Goal: Information Seeking & Learning: Learn about a topic

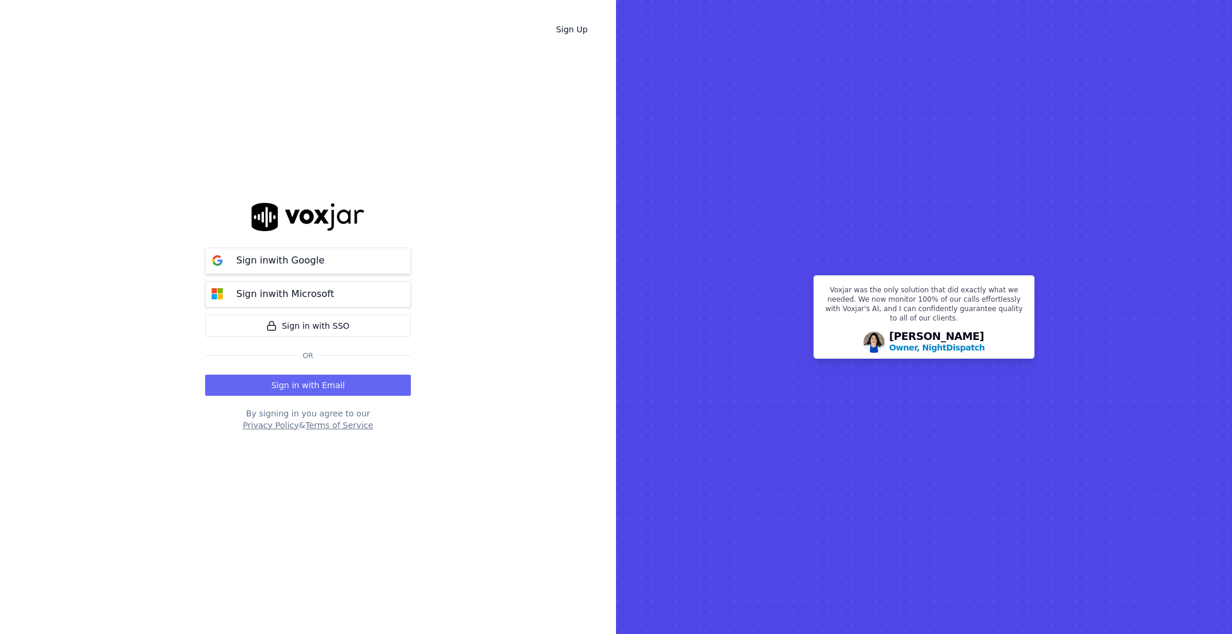
click at [296, 262] on p "Sign in with Google" at bounding box center [280, 260] width 88 height 14
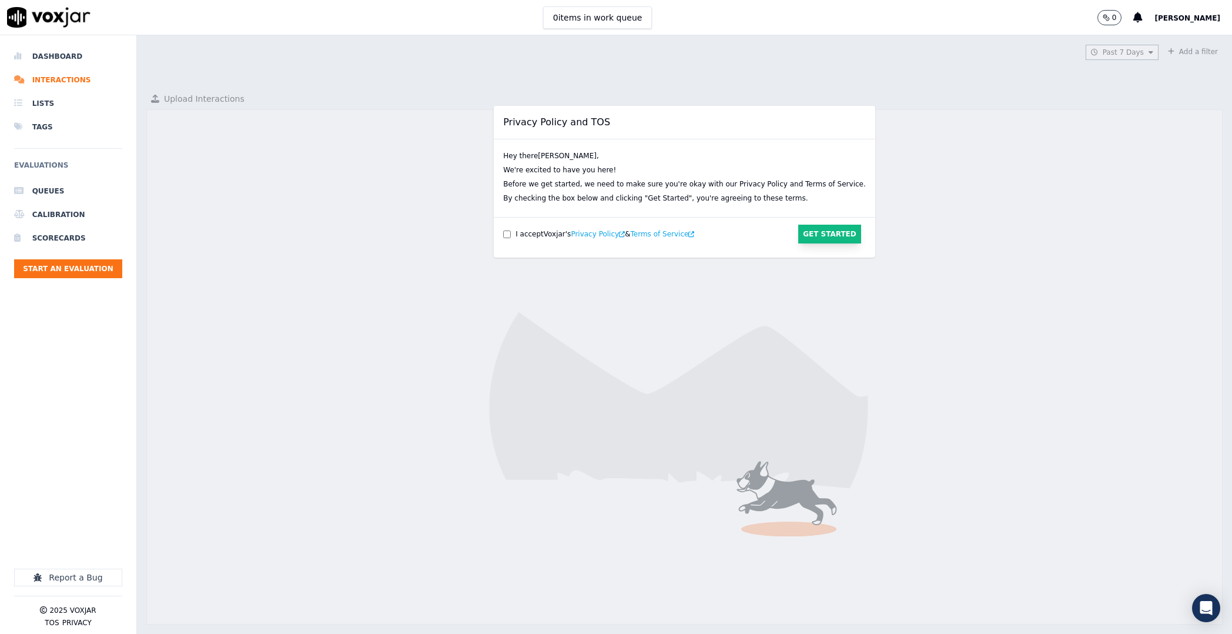
click at [798, 235] on button "Get Started" at bounding box center [829, 234] width 63 height 19
click at [798, 234] on button "Get Started" at bounding box center [829, 234] width 63 height 19
click at [511, 232] on div "I accept Voxjar 's Privacy Policy & Terms of Service" at bounding box center [624, 234] width 242 height 12
click at [798, 239] on button "Get Started" at bounding box center [829, 234] width 63 height 19
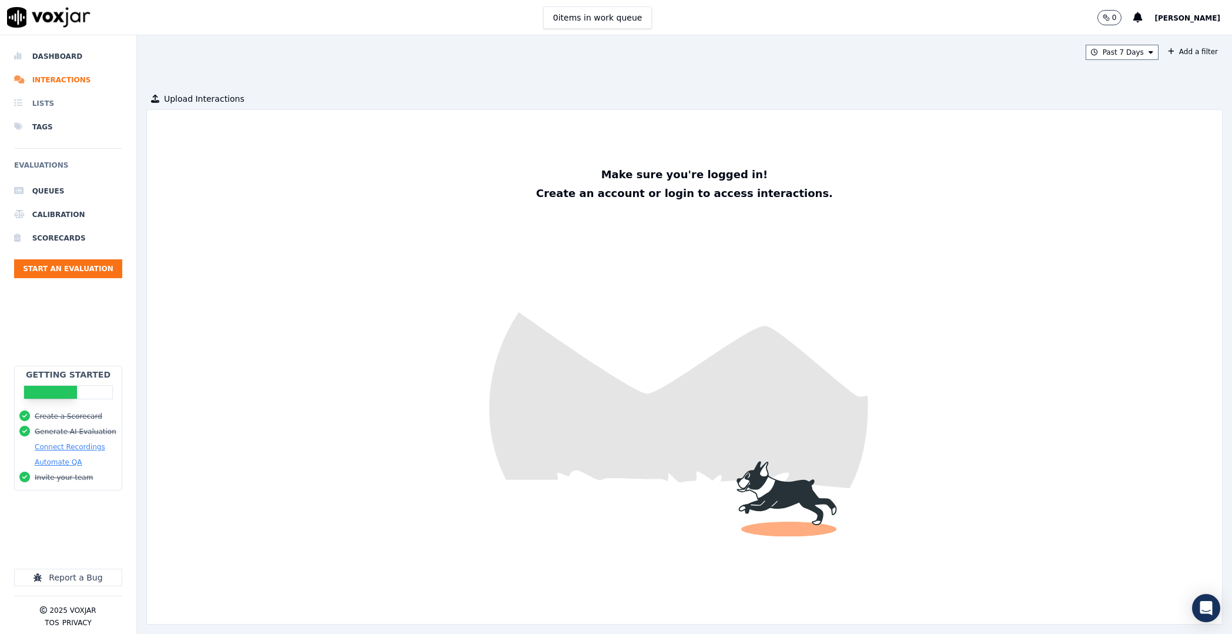
click at [41, 104] on li "Lists" at bounding box center [68, 104] width 108 height 24
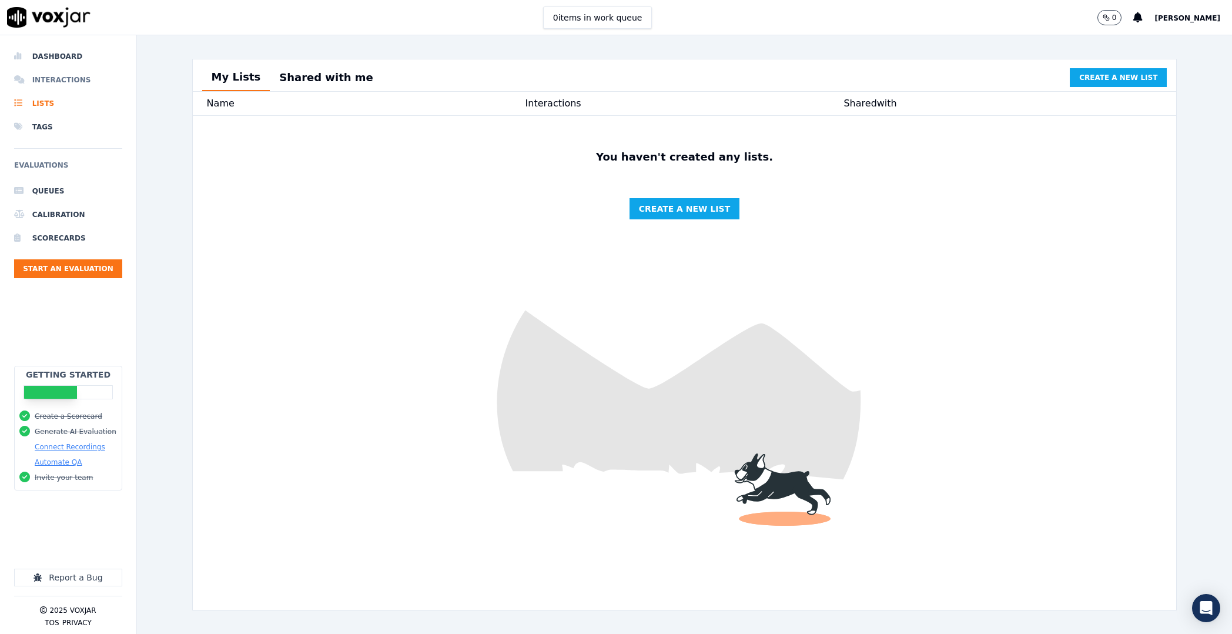
click at [54, 77] on li "Interactions" at bounding box center [68, 80] width 108 height 24
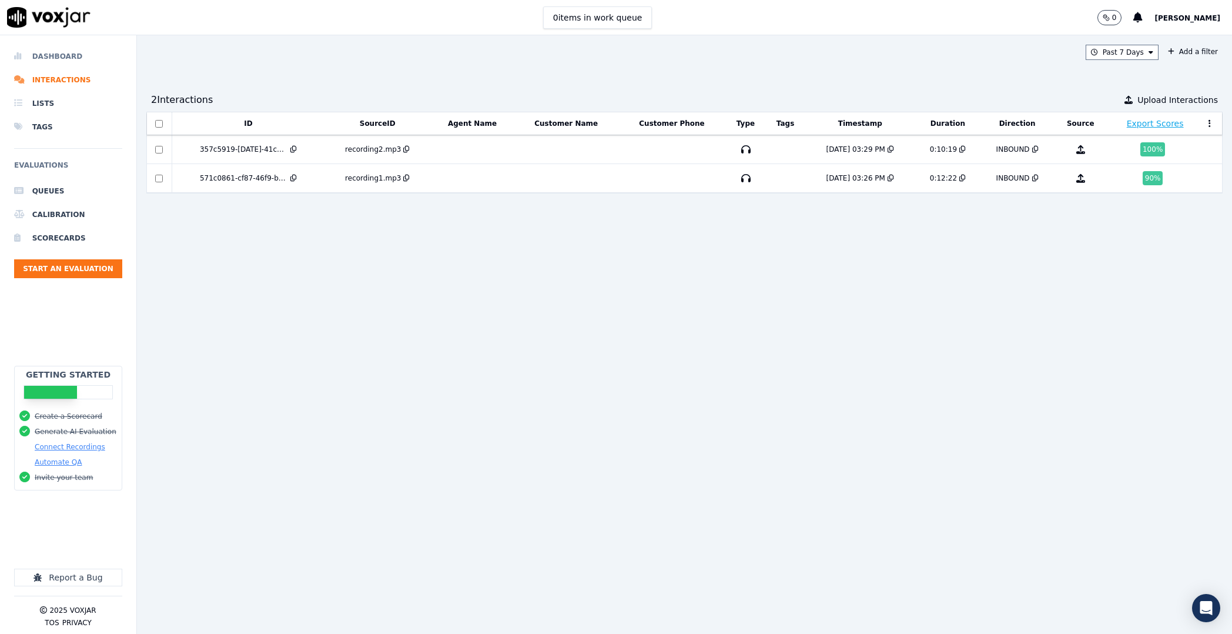
click at [62, 56] on li "Dashboard" at bounding box center [68, 57] width 108 height 24
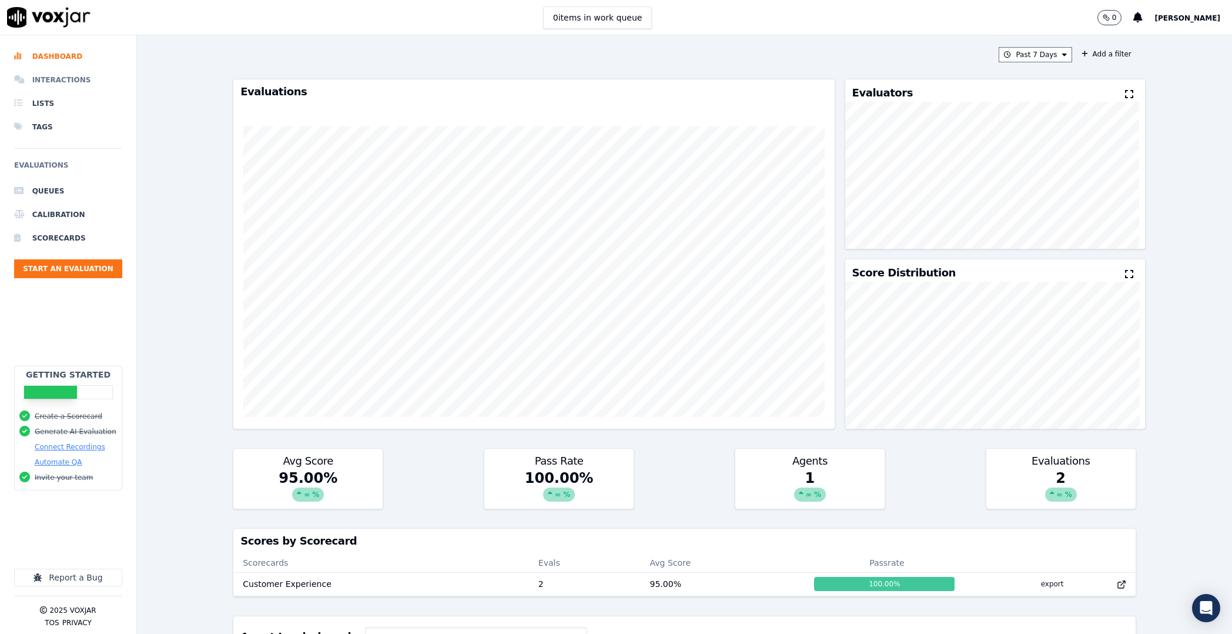
click at [63, 76] on li "Interactions" at bounding box center [68, 80] width 108 height 24
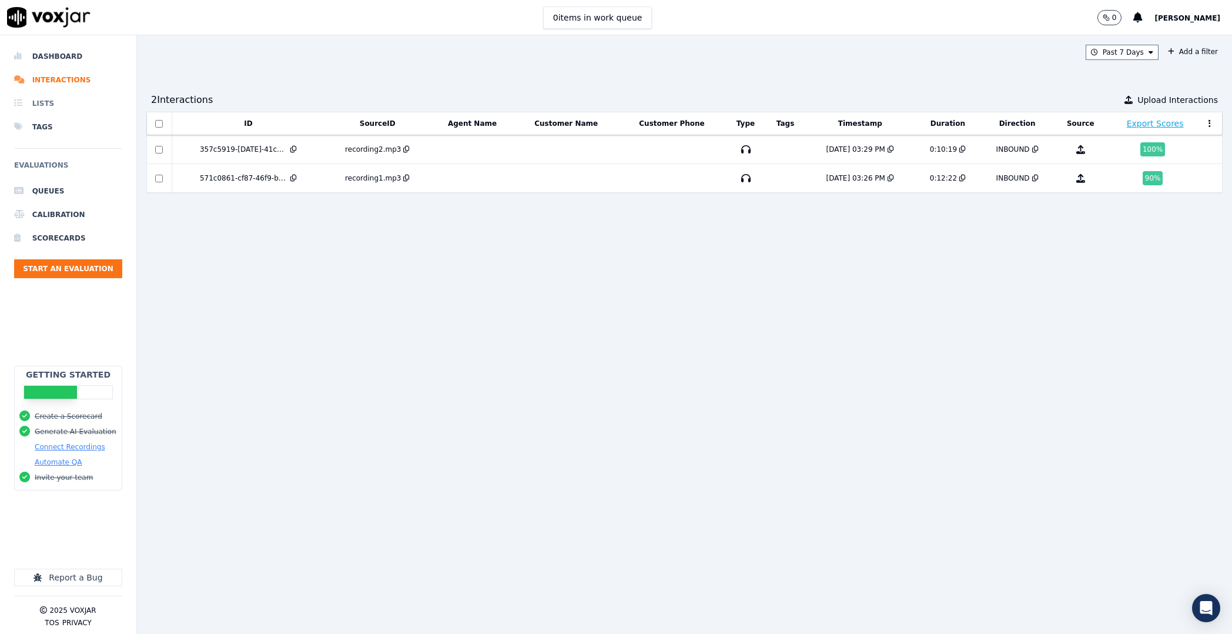
click at [58, 105] on li "Lists" at bounding box center [68, 104] width 108 height 24
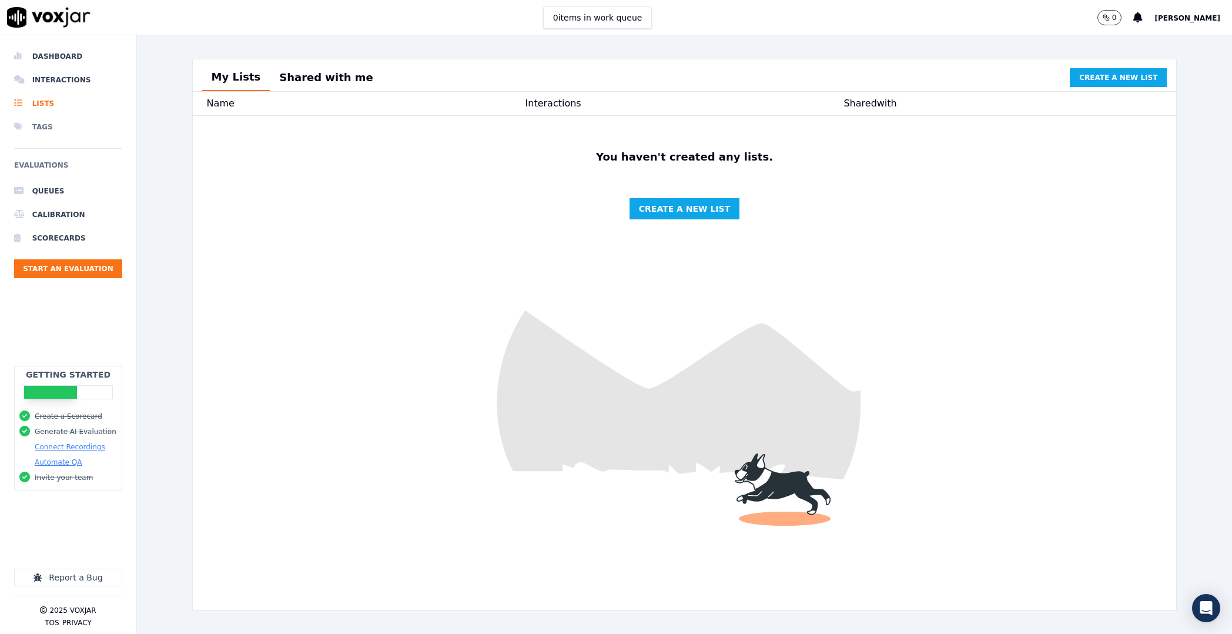
click at [56, 130] on li "Tags" at bounding box center [68, 127] width 108 height 24
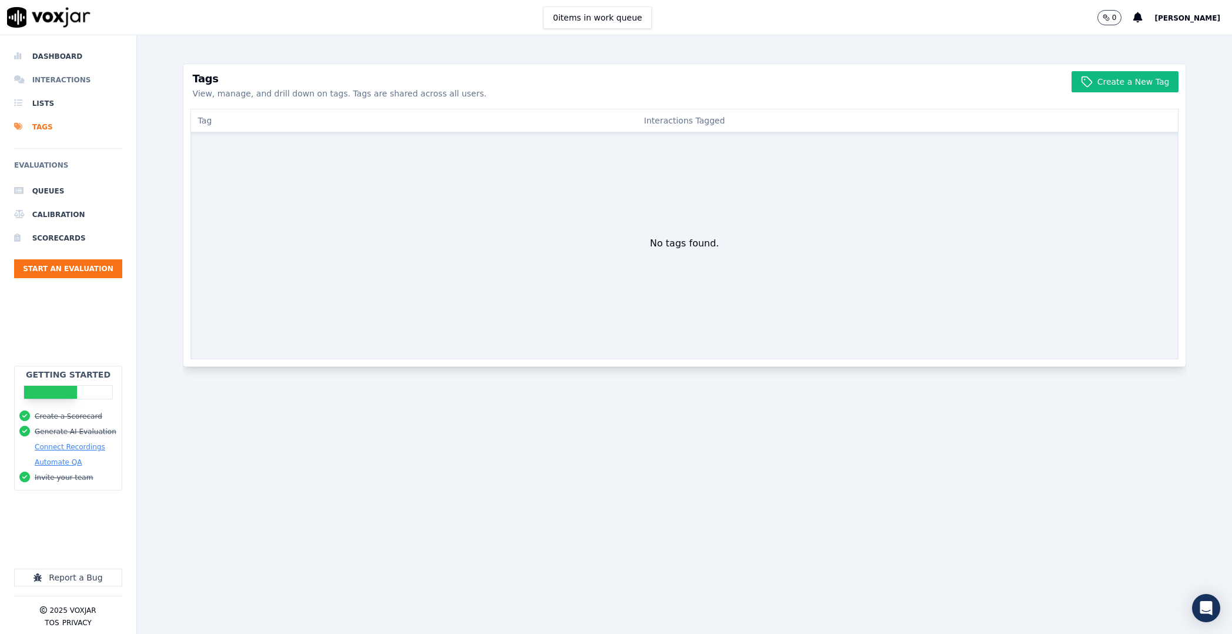
click at [59, 81] on li "Interactions" at bounding box center [68, 80] width 108 height 24
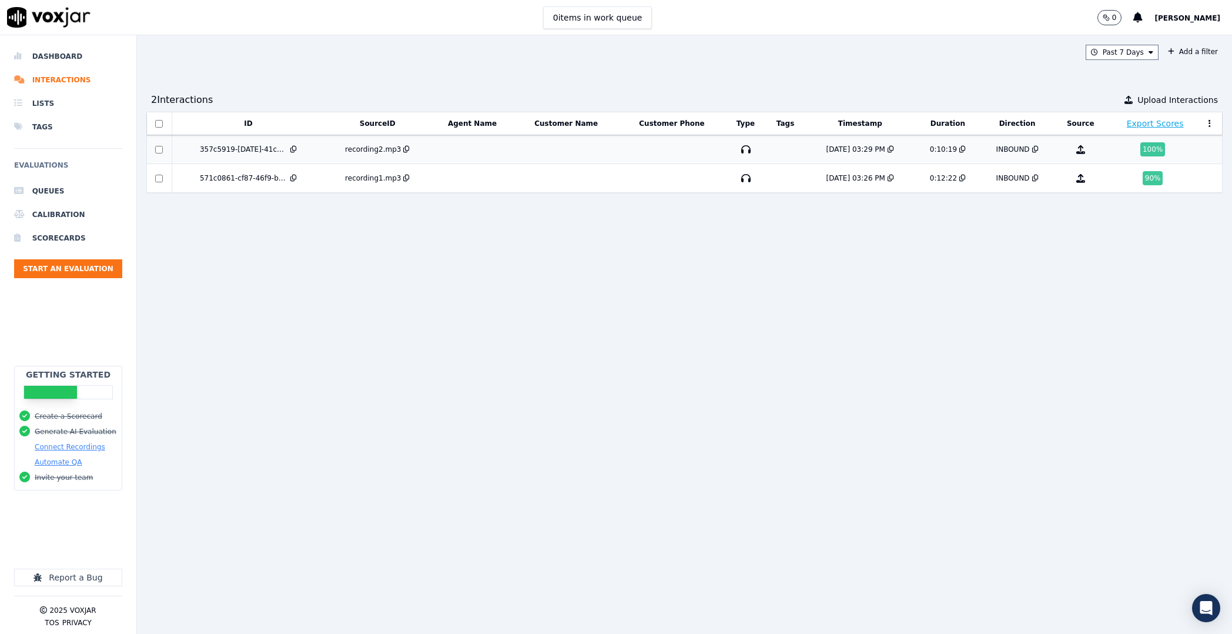
click at [826, 152] on div "8/18/25 03:29 PM" at bounding box center [855, 149] width 59 height 9
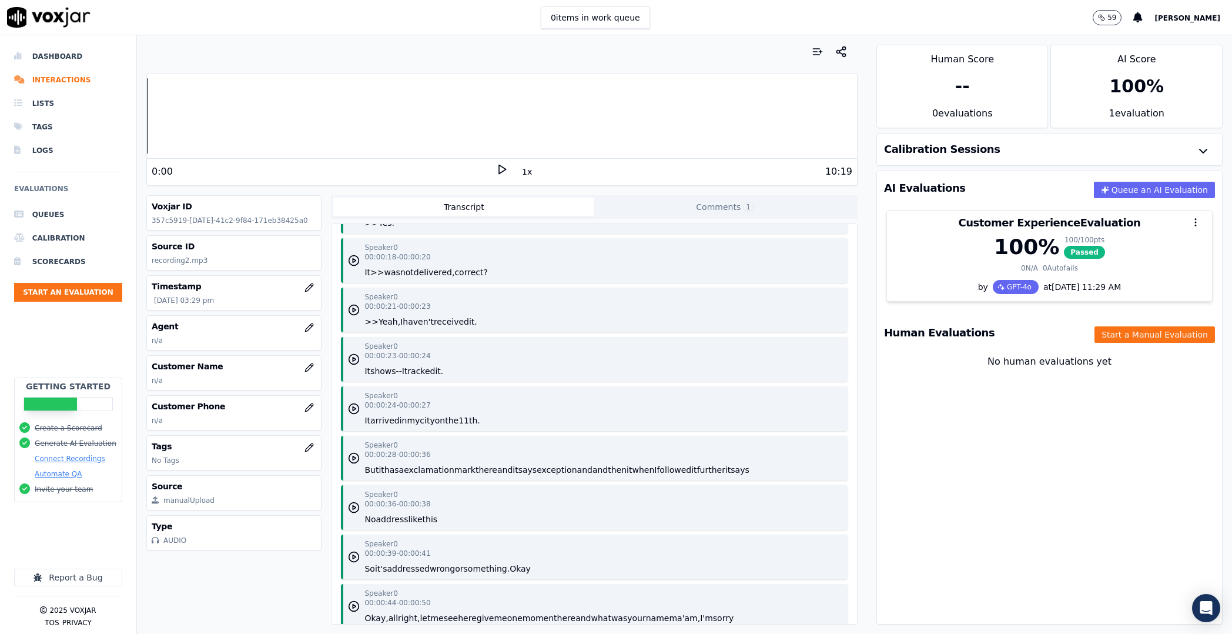
scroll to position [245, 0]
click at [955, 144] on h3 "Calibration Sessions" at bounding box center [942, 149] width 116 height 11
click at [1196, 153] on icon "button" at bounding box center [1203, 151] width 14 height 14
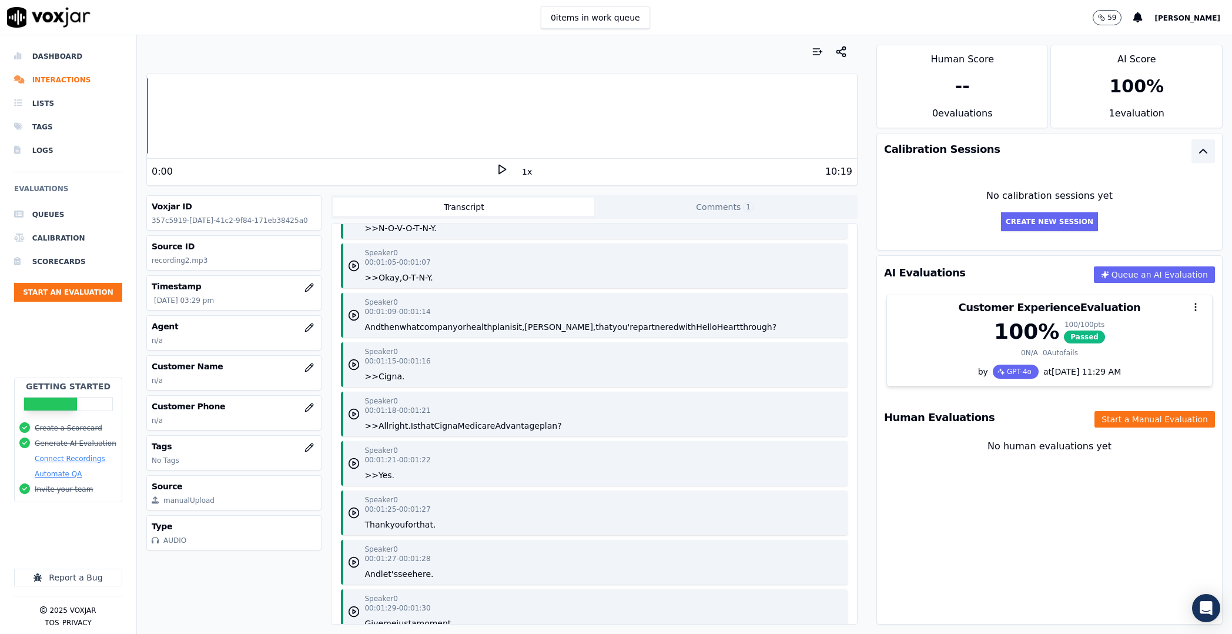
scroll to position [1051, 0]
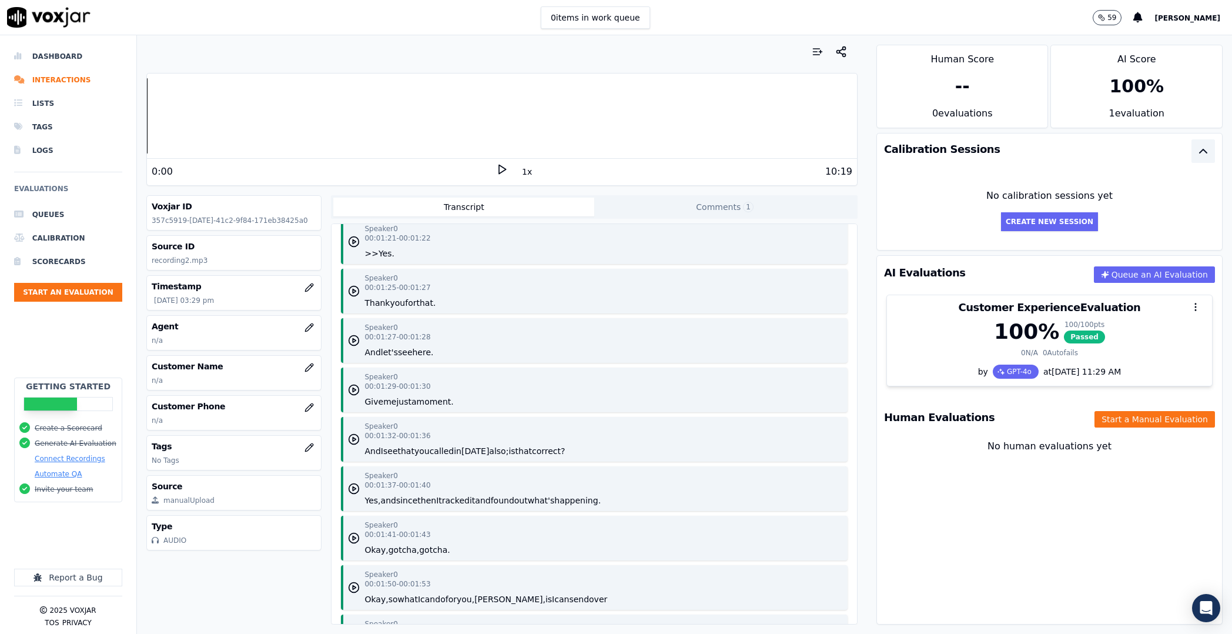
click at [496, 169] on icon at bounding box center [502, 169] width 12 height 12
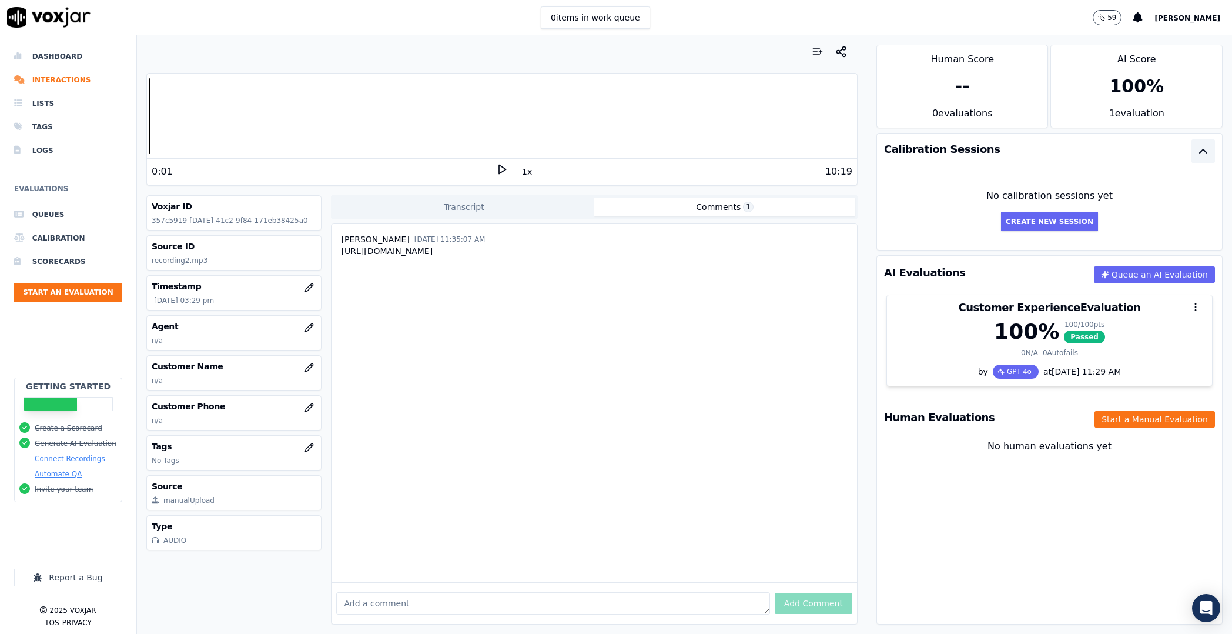
click at [672, 210] on button "Comments 1" at bounding box center [724, 206] width 261 height 19
click at [487, 209] on button "Transcript" at bounding box center [463, 206] width 261 height 19
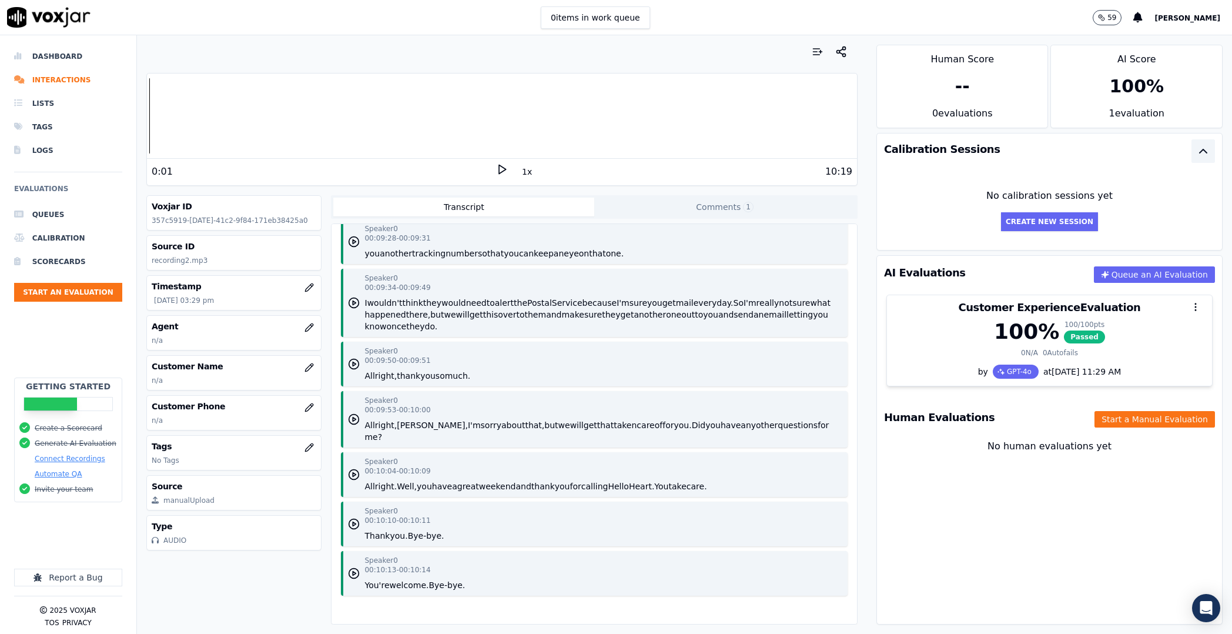
scroll to position [3924, 0]
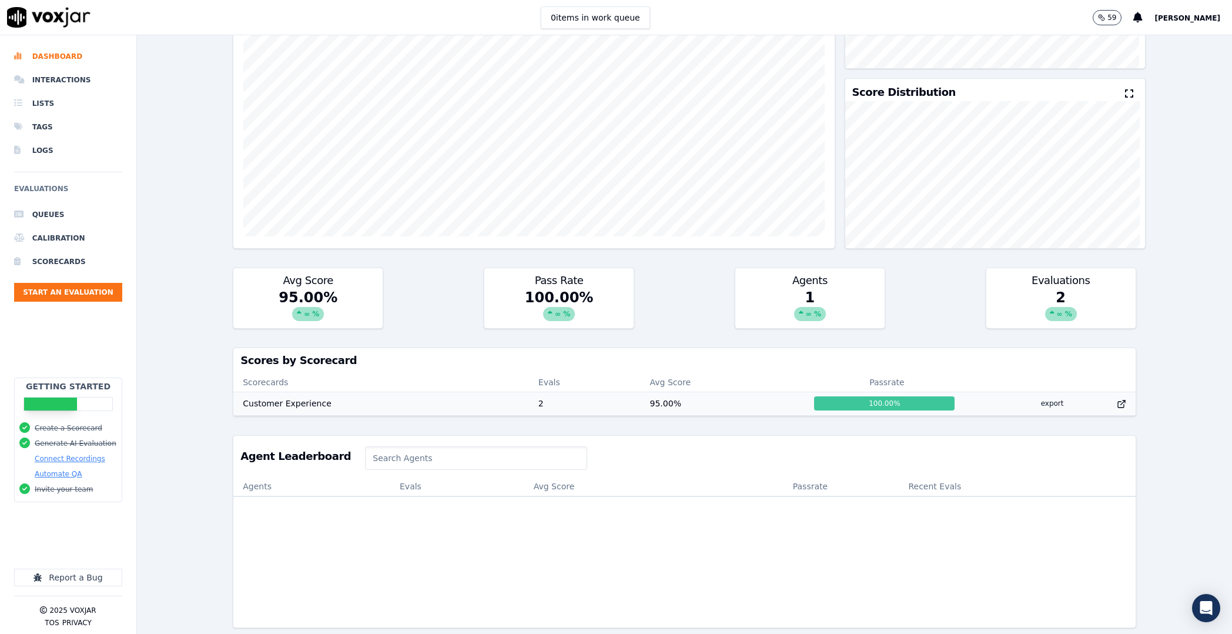
scroll to position [1, 0]
click at [586, 401] on td "2" at bounding box center [585, 403] width 112 height 24
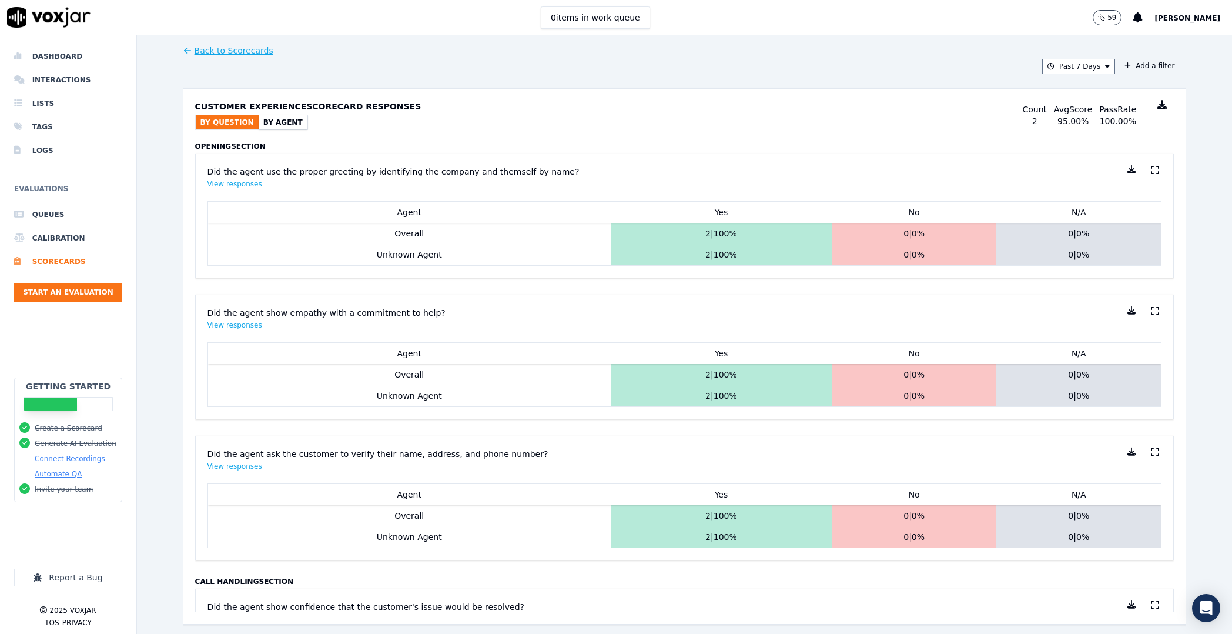
click at [289, 116] on button "By Agent" at bounding box center [283, 122] width 49 height 14
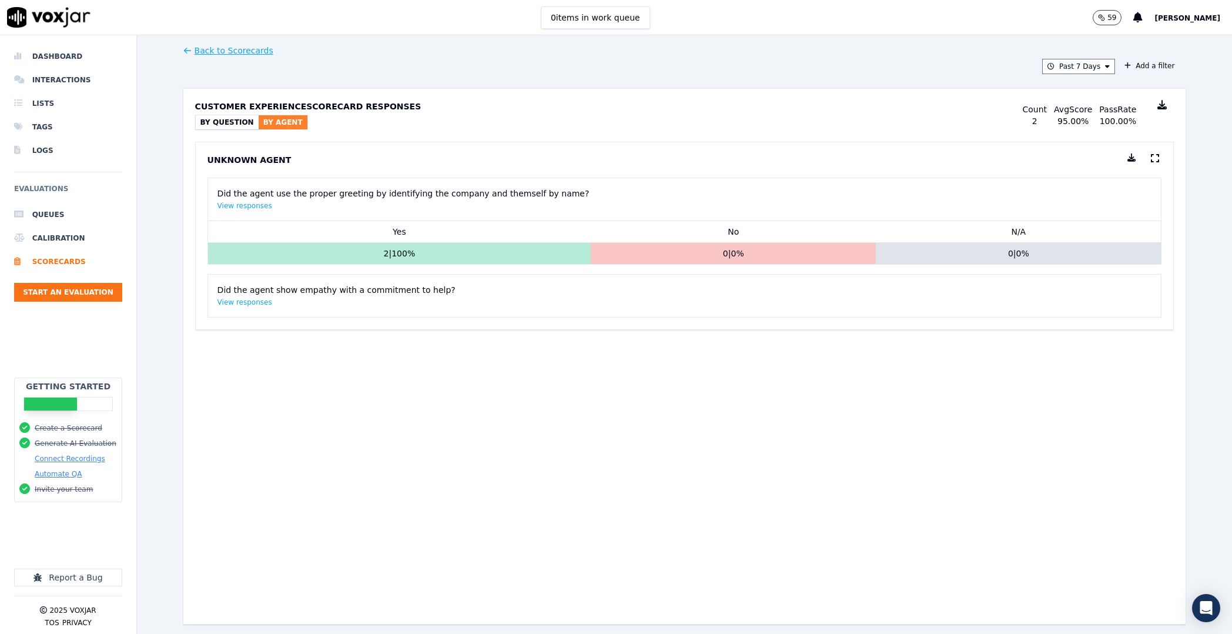
click at [236, 123] on button "By Question" at bounding box center [227, 122] width 63 height 14
